Goal: Find specific page/section: Find specific page/section

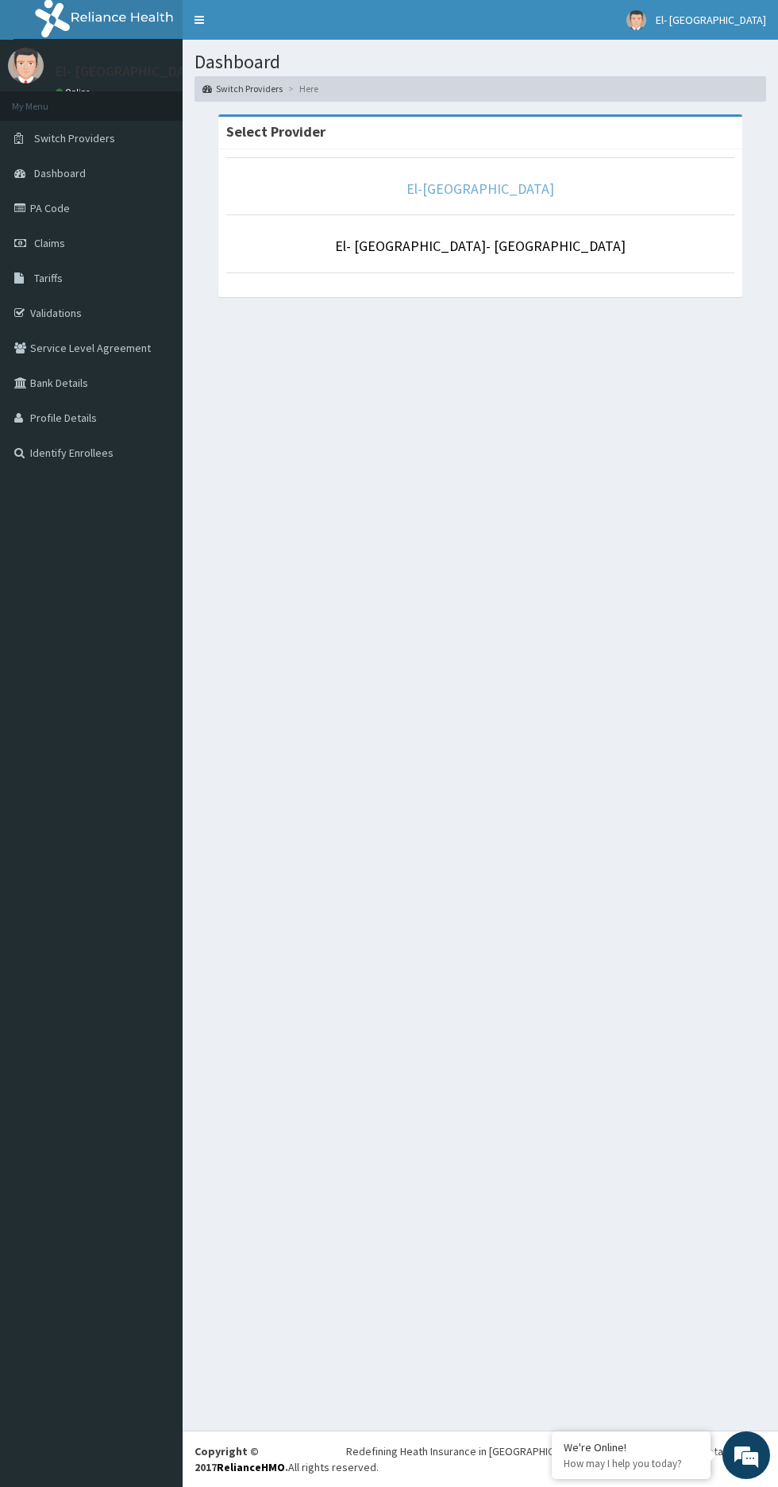
click at [415, 188] on link "El-[GEOGRAPHIC_DATA]" at bounding box center [481, 188] width 148 height 18
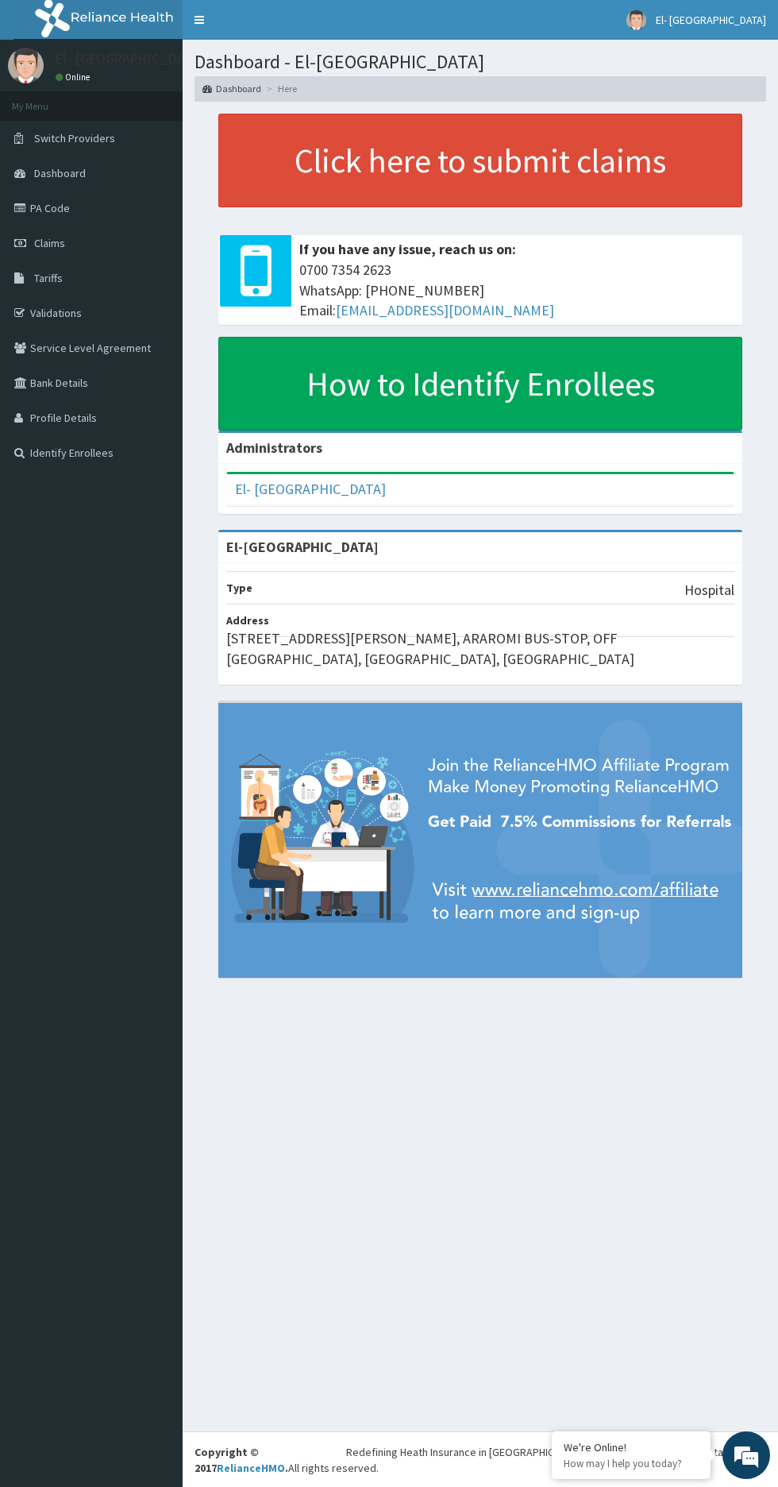
click at [61, 318] on link "Validations" at bounding box center [91, 312] width 183 height 35
